Goal: Check status: Check status

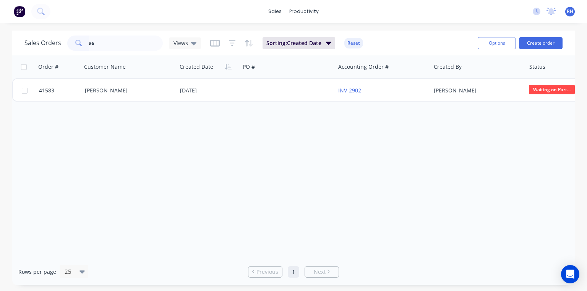
type input "a"
click at [18, 10] on img at bounding box center [19, 11] width 11 height 11
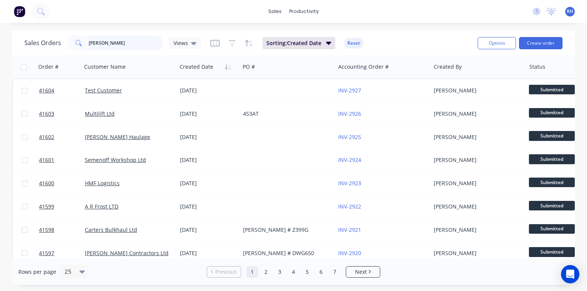
click at [127, 41] on input "[PERSON_NAME]" at bounding box center [126, 43] width 75 height 15
type input "a"
click at [422, 33] on div "Sales Orders Views Sorting: Created Date Reset Options Create order" at bounding box center [293, 43] width 563 height 25
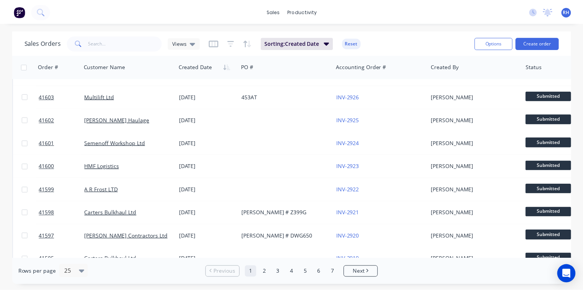
scroll to position [17, 0]
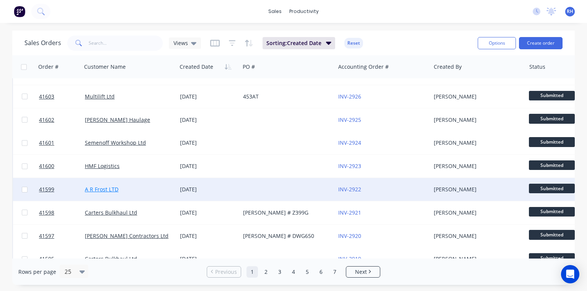
click at [111, 191] on link "A R Frost LTD" at bounding box center [102, 189] width 34 height 7
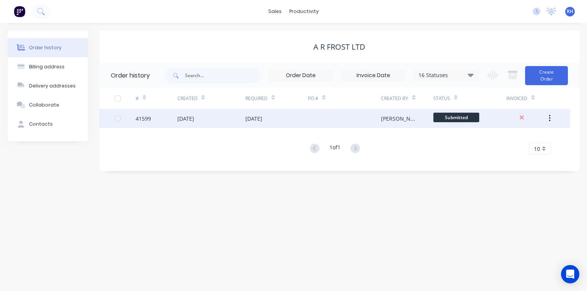
click at [195, 124] on div "[DATE]" at bounding box center [211, 118] width 68 height 19
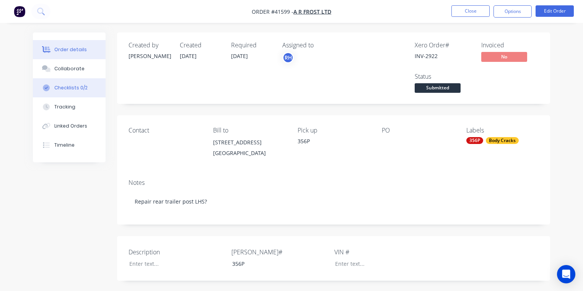
click at [75, 89] on div "Checklists 0/2" at bounding box center [70, 87] width 33 height 7
type textarea "x"
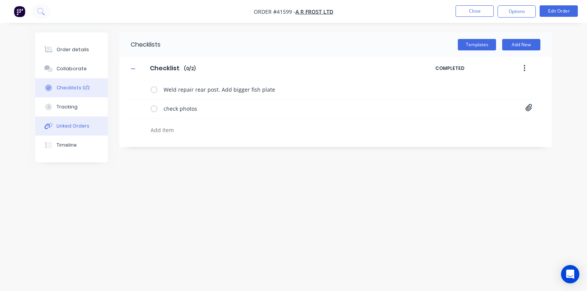
click at [69, 133] on button "Linked Orders" at bounding box center [71, 126] width 73 height 19
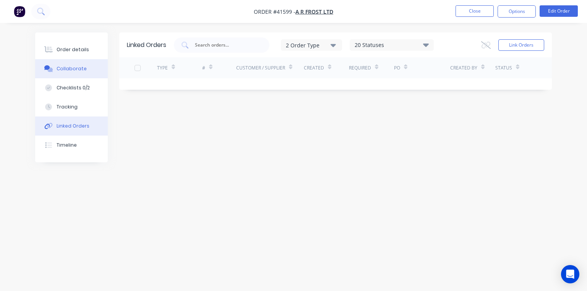
click at [75, 71] on div "Collaborate" at bounding box center [72, 68] width 30 height 7
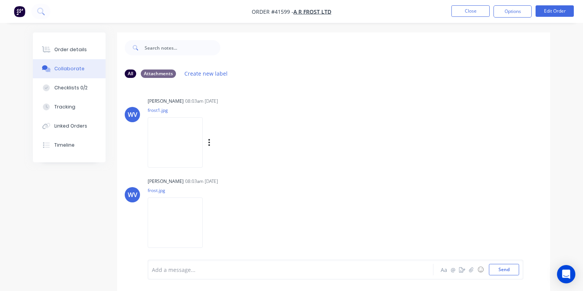
click at [177, 150] on img at bounding box center [175, 142] width 55 height 50
click at [182, 231] on img at bounding box center [175, 223] width 55 height 50
